Goal: Check status

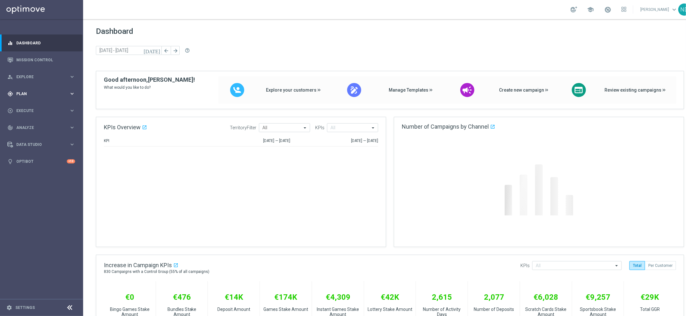
click at [34, 96] on div "gps_fixed Plan" at bounding box center [38, 94] width 62 height 6
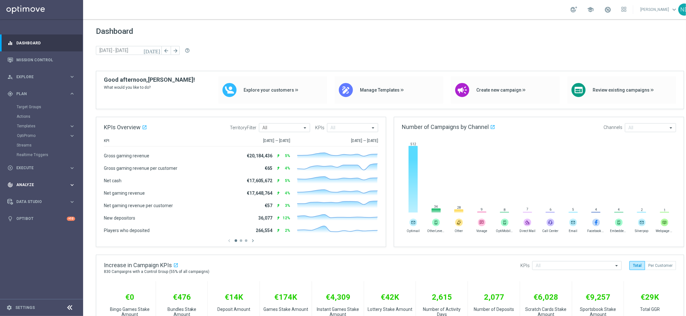
click at [41, 186] on span "Analyze" at bounding box center [42, 185] width 53 height 4
click at [43, 200] on link "Deliverability Metrics" at bounding box center [42, 198] width 50 height 5
